Goal: Task Accomplishment & Management: Manage account settings

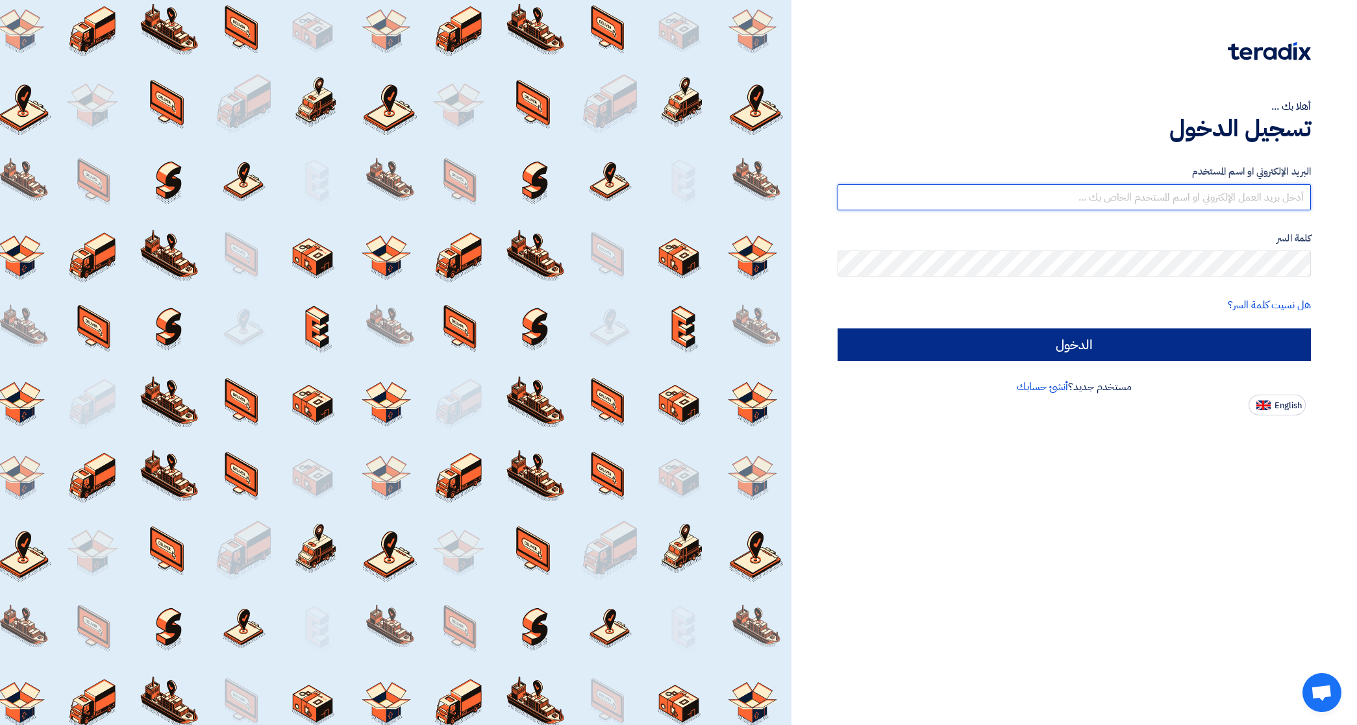
type input "[EMAIL_ADDRESS][DOMAIN_NAME]"
click at [1089, 349] on input "الدخول" at bounding box center [1073, 344] width 473 height 32
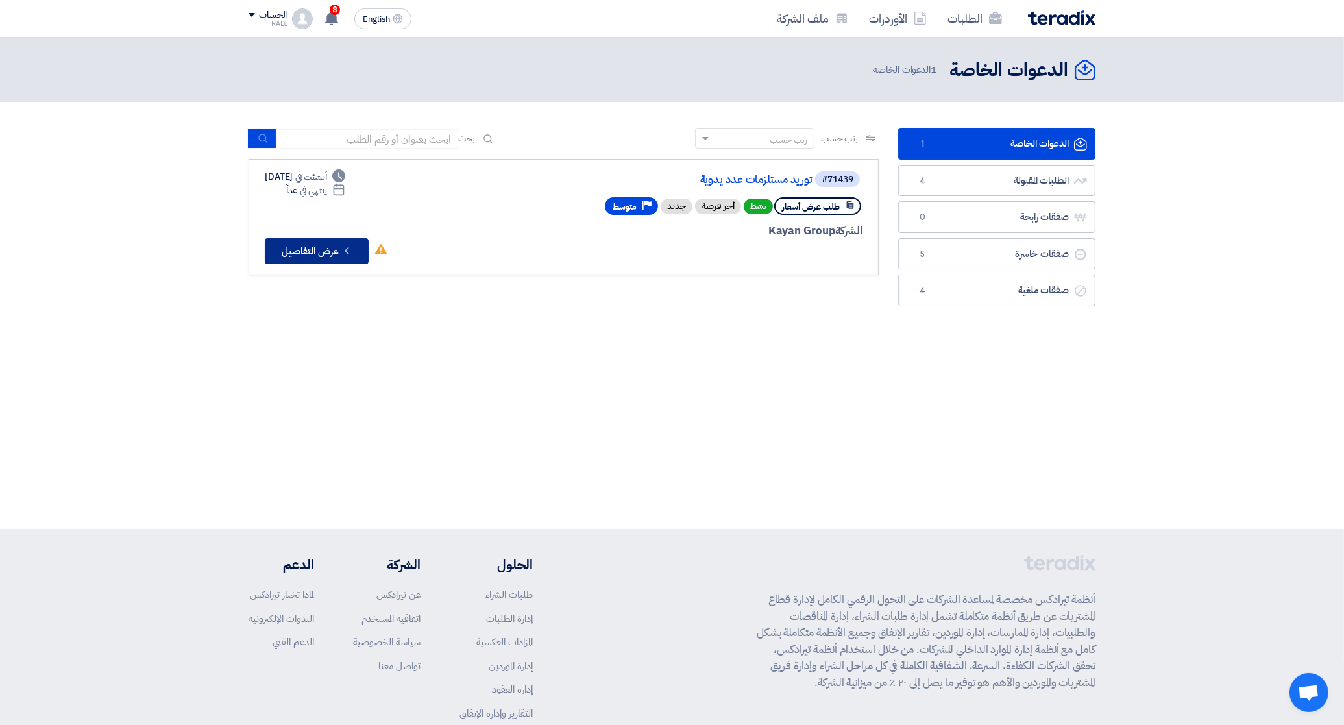
click at [323, 251] on button "Check details عرض التفاصيل" at bounding box center [317, 251] width 104 height 26
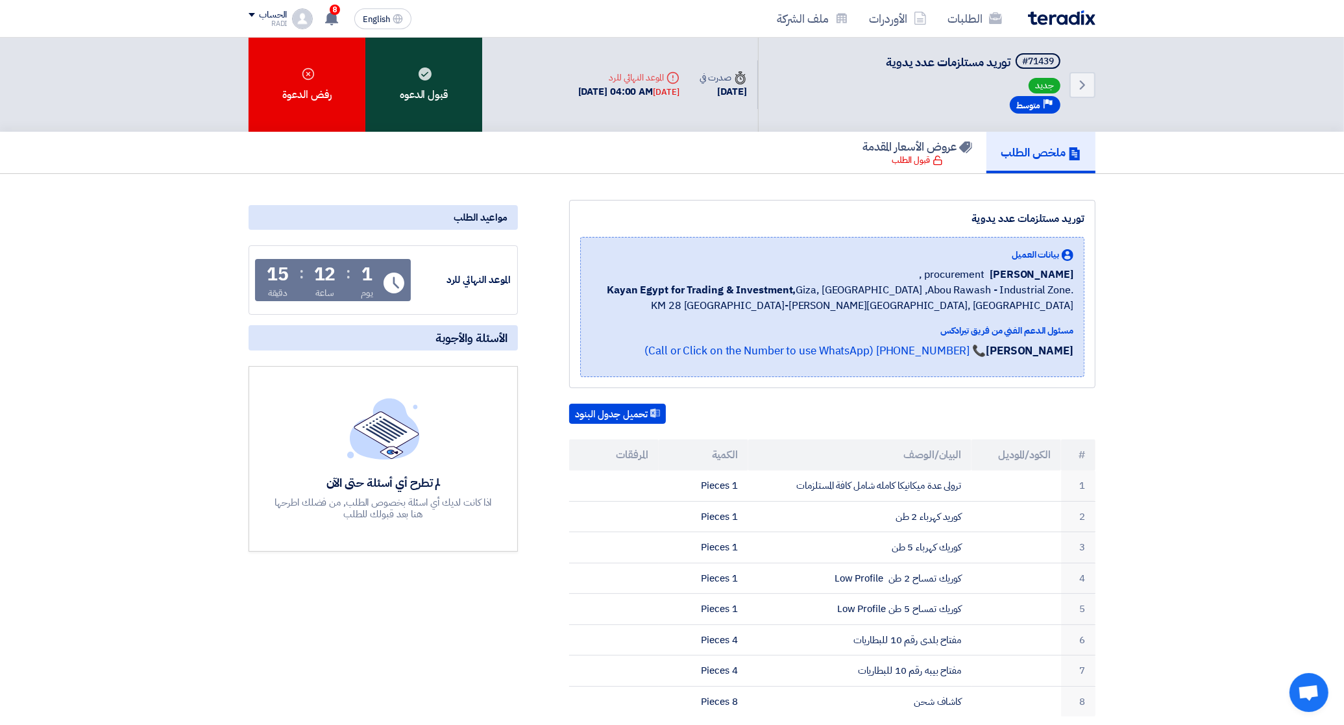
click at [414, 92] on div "قبول الدعوه" at bounding box center [423, 85] width 117 height 94
